Goal: Book appointment/travel/reservation

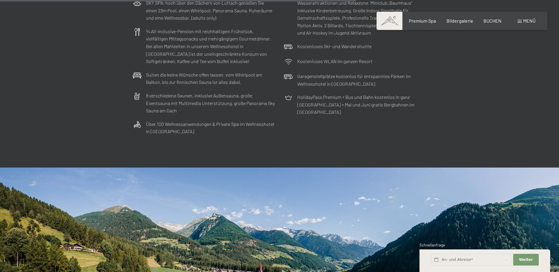
scroll to position [2038, 0]
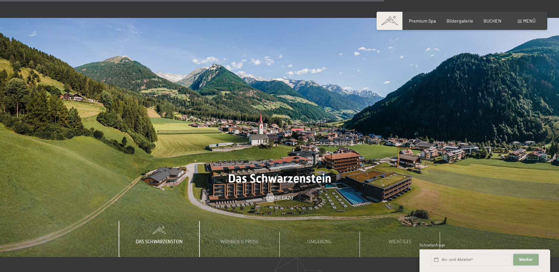
click at [528, 262] on span "Weiter" at bounding box center [526, 259] width 14 height 5
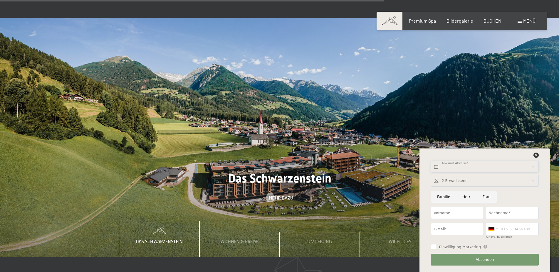
click at [464, 167] on input "text" at bounding box center [485, 167] width 108 height 12
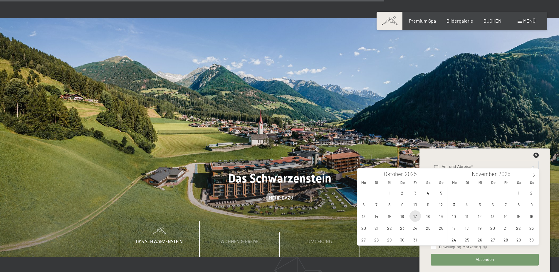
click at [414, 217] on span "17" at bounding box center [415, 216] width 11 height 11
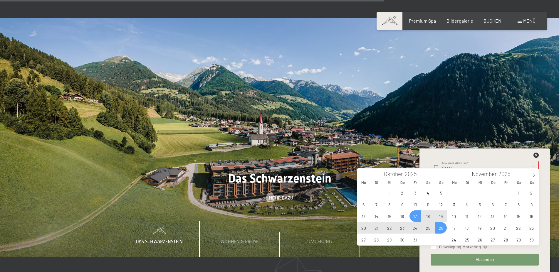
click at [435, 228] on div "29 30 1 2 3 4 5 6 7 8 9 10 11 12 13 14 15 16 17 18 19 20 21 22 23 24 25 26 27 2…" at bounding box center [402, 216] width 90 height 59
click at [442, 228] on span "26" at bounding box center [440, 227] width 11 height 11
type input "[DATE] - [DATE]"
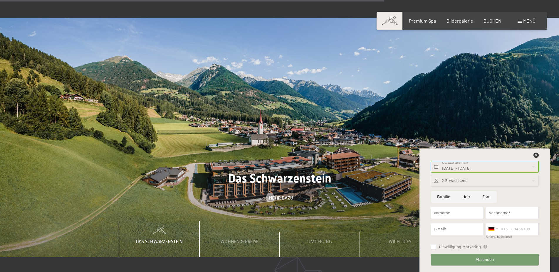
click at [466, 198] on input "Herr" at bounding box center [466, 197] width 20 height 12
radio input "true"
click at [467, 179] on div at bounding box center [485, 181] width 108 height 12
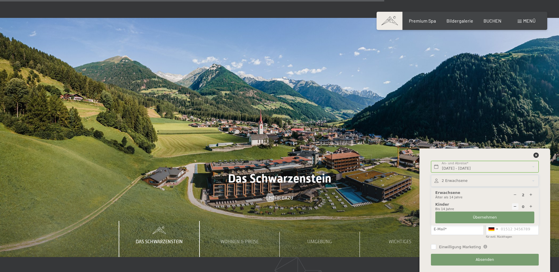
click at [533, 207] on icon at bounding box center [531, 207] width 4 height 4
type input "1"
select select
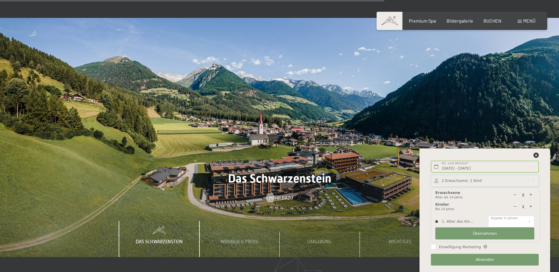
click at [533, 207] on icon at bounding box center [531, 207] width 4 height 4
select select
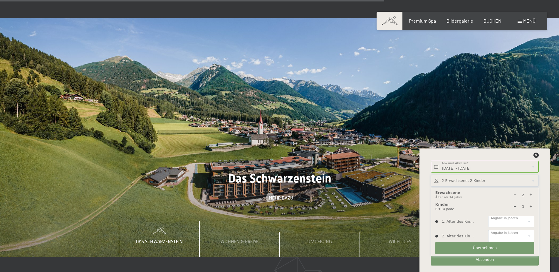
type input "2"
select select "11"
click option "11" at bounding box center [0, 0] width 0 height 0
click at [488, 230] on select "0 1 2 3 4 5 6 7 8 9 10 11 12 13 14" at bounding box center [511, 236] width 46 height 12
select select "9"
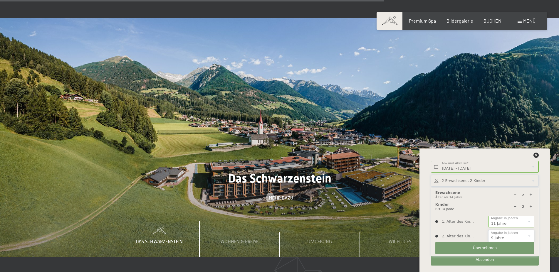
click option "9" at bounding box center [0, 0] width 0 height 0
click at [485, 251] on button "Übernehmen" at bounding box center [484, 248] width 99 height 12
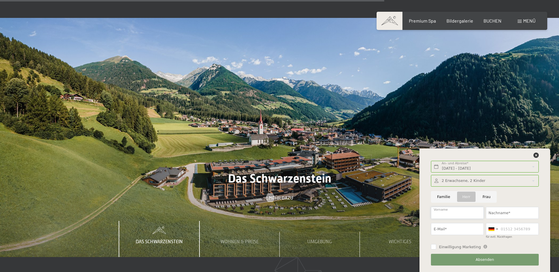
click at [455, 214] on input "Vorname" at bounding box center [457, 213] width 53 height 12
type input "Hubertus"
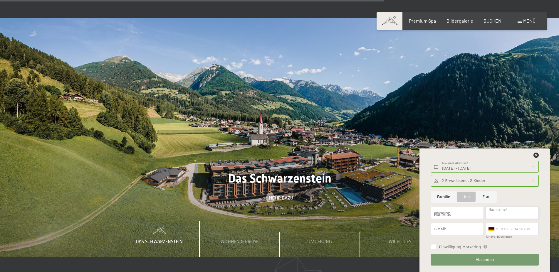
type input "Knoche"
type input "[EMAIL_ADDRESS][DOMAIN_NAME]"
type input "01703898955"
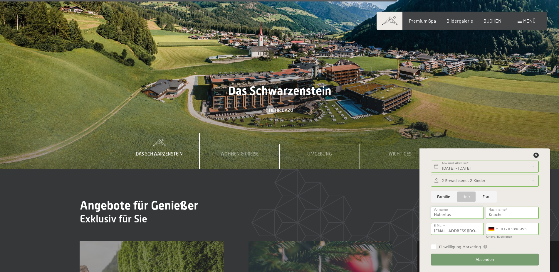
scroll to position [2127, 0]
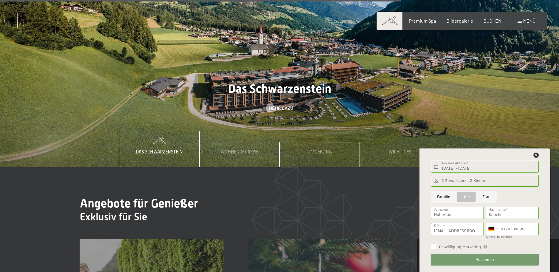
click at [472, 258] on button "Absenden" at bounding box center [485, 260] width 108 height 12
